Goal: Transaction & Acquisition: Obtain resource

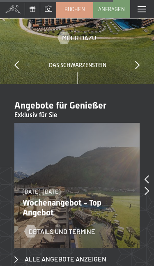
scroll to position [2141, 0]
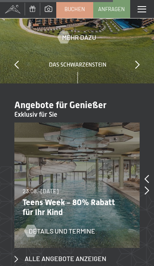
click at [145, 175] on icon at bounding box center [147, 179] width 5 height 8
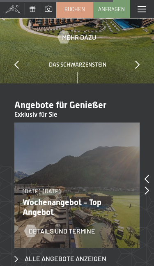
click at [148, 175] on icon at bounding box center [147, 179] width 5 height 8
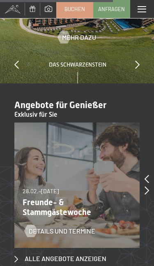
click at [149, 175] on icon at bounding box center [147, 179] width 5 height 8
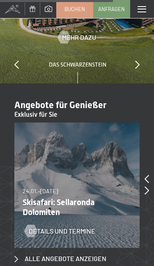
click at [148, 175] on icon at bounding box center [147, 179] width 5 height 8
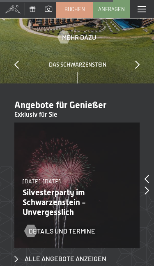
click at [153, 133] on section "Angebote für Genießer Exklusiv für Sie slide 13 of 14 28.02.–[DATE] 28.02.–[DAT…" at bounding box center [77, 182] width 154 height 197
click at [148, 186] on icon at bounding box center [147, 190] width 5 height 8
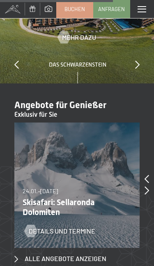
click at [145, 175] on icon at bounding box center [147, 179] width 5 height 8
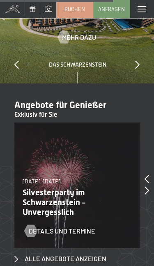
click at [147, 175] on icon at bounding box center [147, 179] width 5 height 8
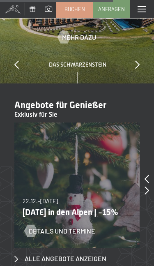
click at [147, 175] on icon at bounding box center [147, 179] width 5 height 8
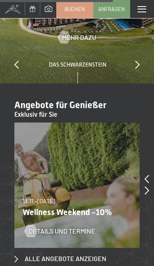
click at [149, 175] on icon at bounding box center [147, 179] width 5 height 8
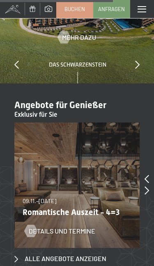
click at [98, 254] on span "Alle Angebote anzeigen" at bounding box center [66, 258] width 82 height 9
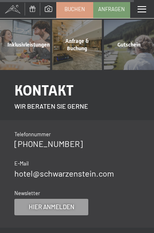
scroll to position [2123, 0]
